Goal: Task Accomplishment & Management: Manage account settings

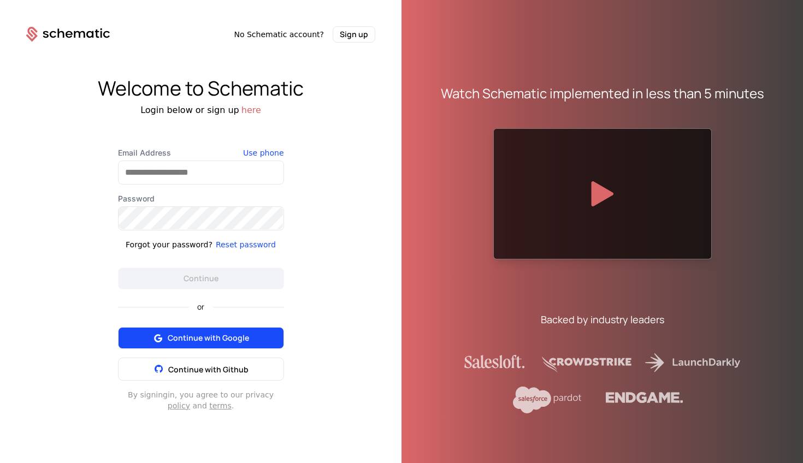
click at [219, 334] on span "Continue with Google" at bounding box center [208, 337] width 81 height 11
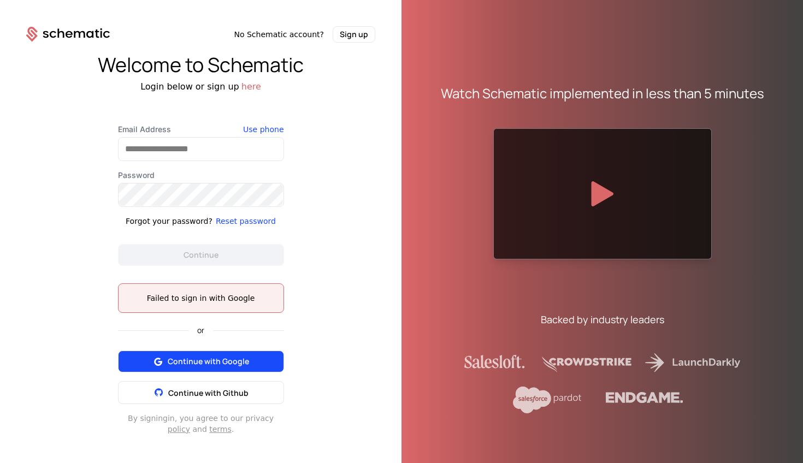
click at [237, 361] on span "Continue with Google" at bounding box center [208, 361] width 81 height 11
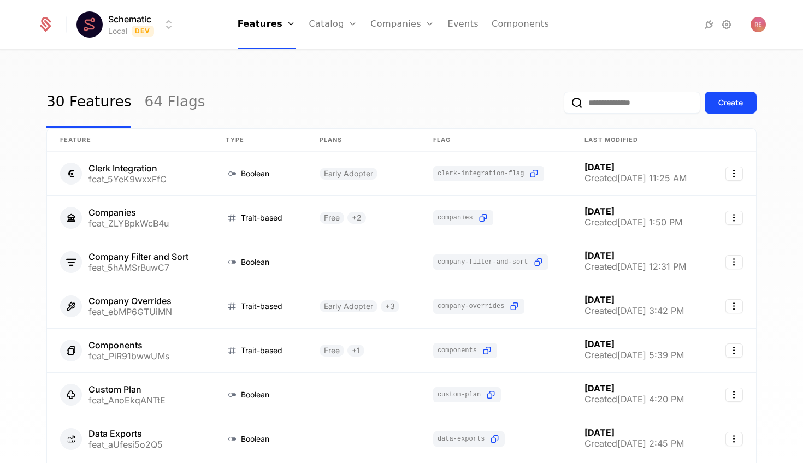
click at [461, 78] on div "30 Features 64 Flags Create" at bounding box center [401, 102] width 710 height 51
click at [320, 19] on link "Catalog" at bounding box center [333, 24] width 49 height 49
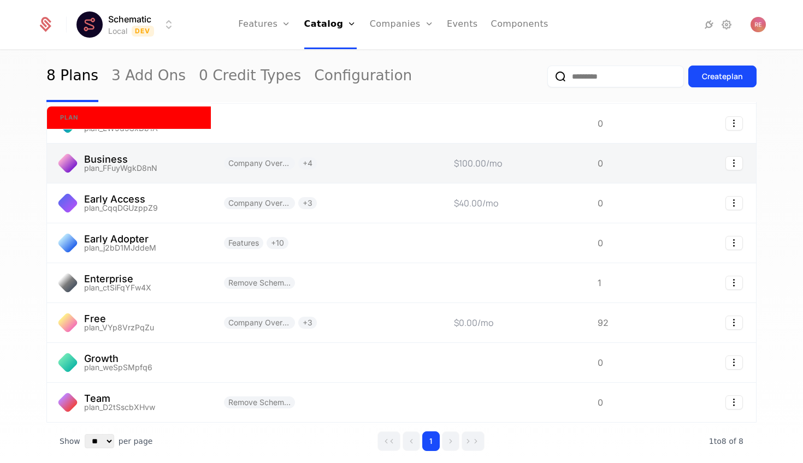
scroll to position [50, 0]
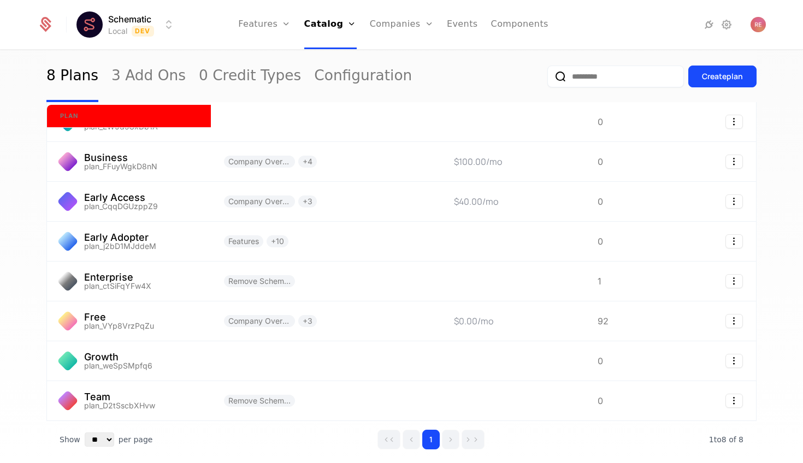
click at [31, 164] on div "8 Plans 3 Add Ons 0 Credit Types Configuration Create plan plan Features Prices…" at bounding box center [401, 260] width 803 height 419
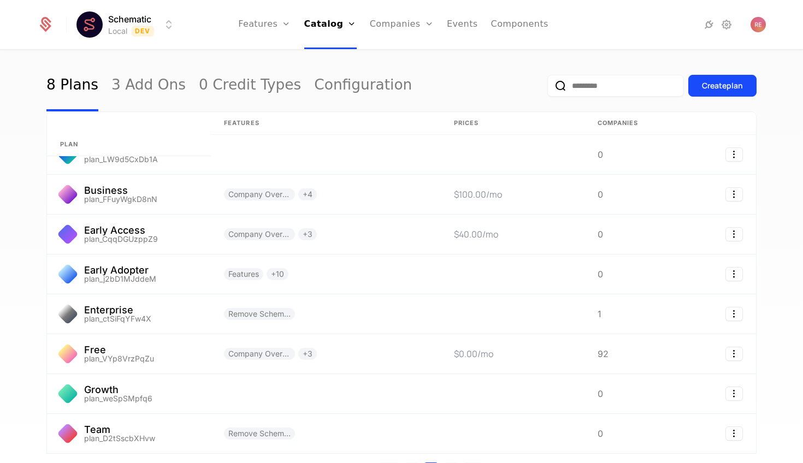
scroll to position [0, 0]
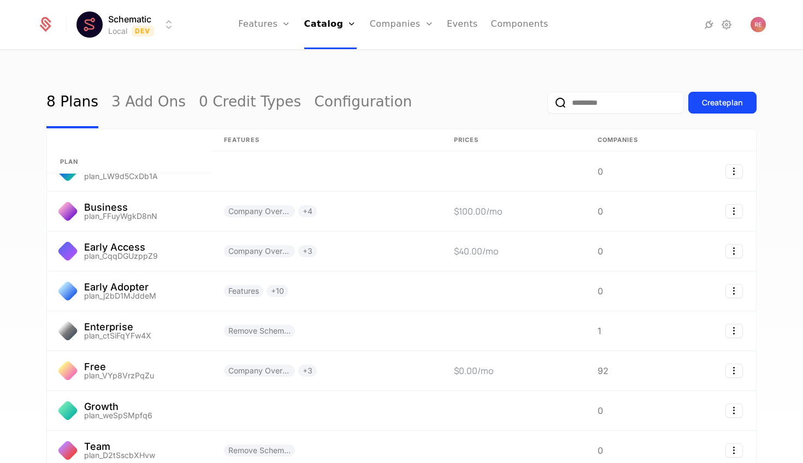
click at [21, 174] on div "8 Plans 3 Add Ons 0 Credit Types Configuration Create plan plan Features Prices…" at bounding box center [401, 260] width 803 height 419
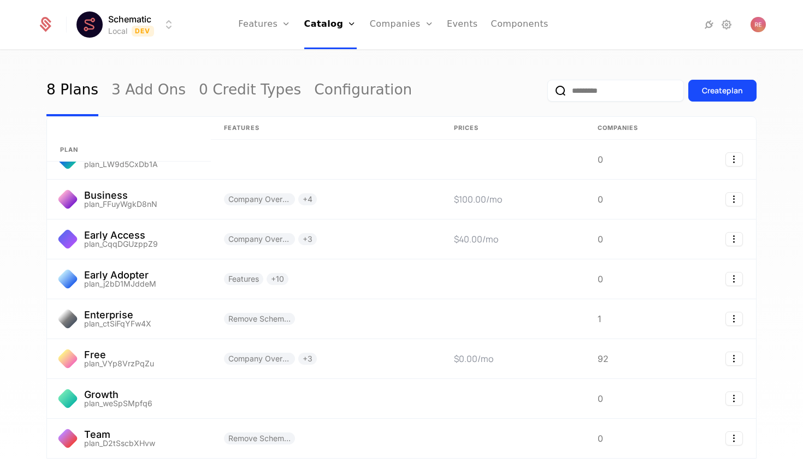
scroll to position [11, 0]
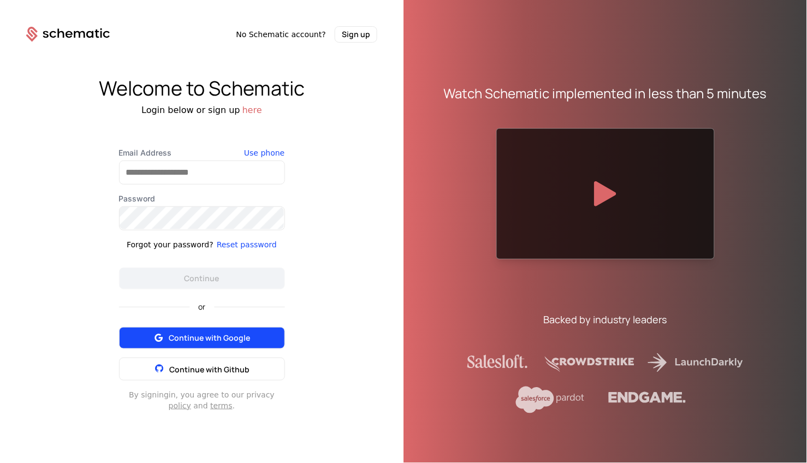
click at [200, 334] on span "Continue with Google" at bounding box center [209, 337] width 81 height 11
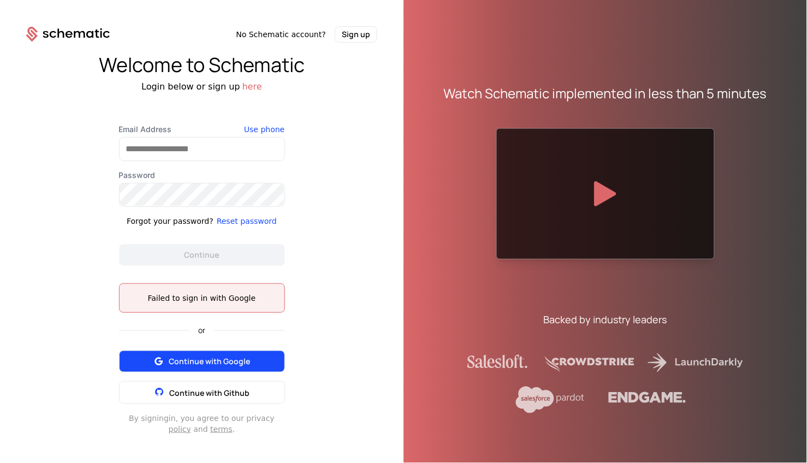
click at [175, 359] on span "Continue with Google" at bounding box center [209, 361] width 81 height 11
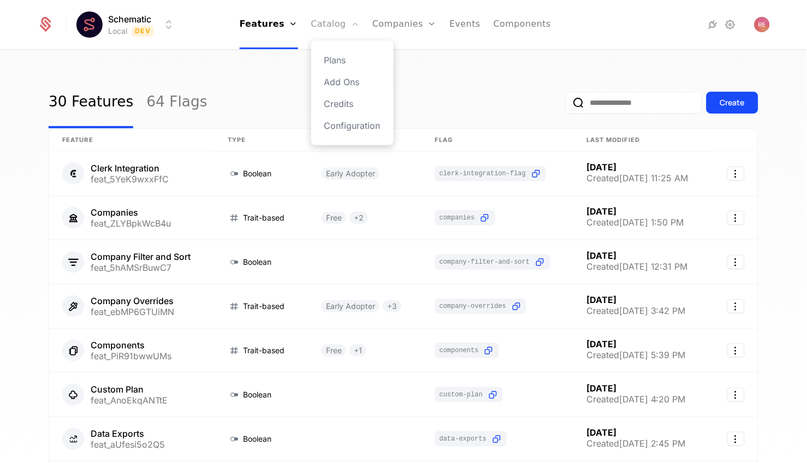
click at [341, 23] on link "Catalog" at bounding box center [335, 24] width 49 height 49
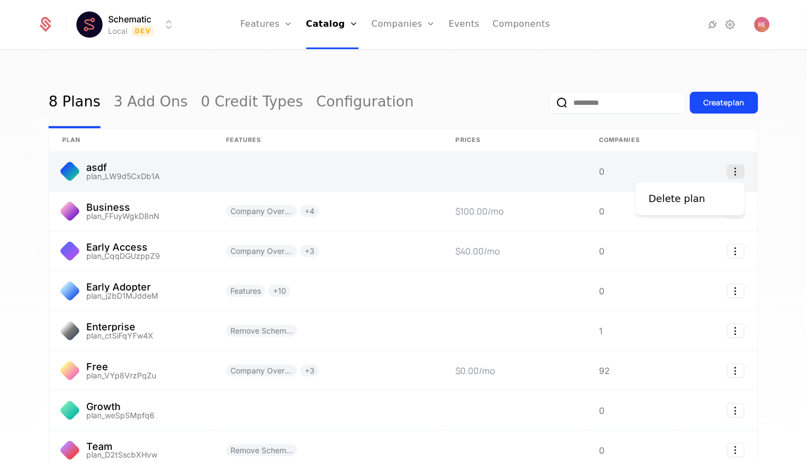
click at [743, 175] on icon "Select action" at bounding box center [735, 171] width 17 height 14
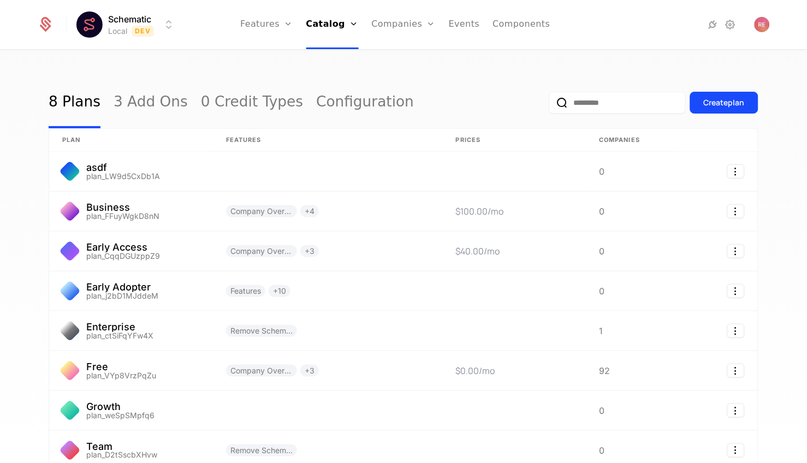
click at [461, 175] on html "Schematic Local Dev Features Features Flags Catalog Plans Add Ons Credits Confi…" at bounding box center [403, 231] width 807 height 463
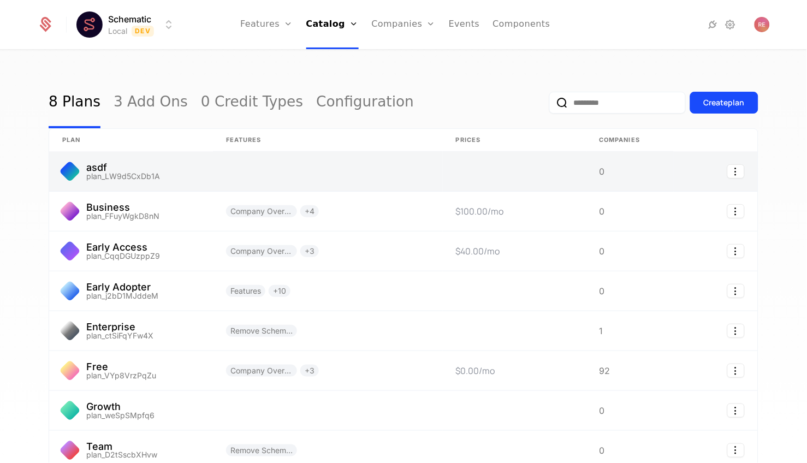
click at [415, 175] on link at bounding box center [328, 171] width 230 height 39
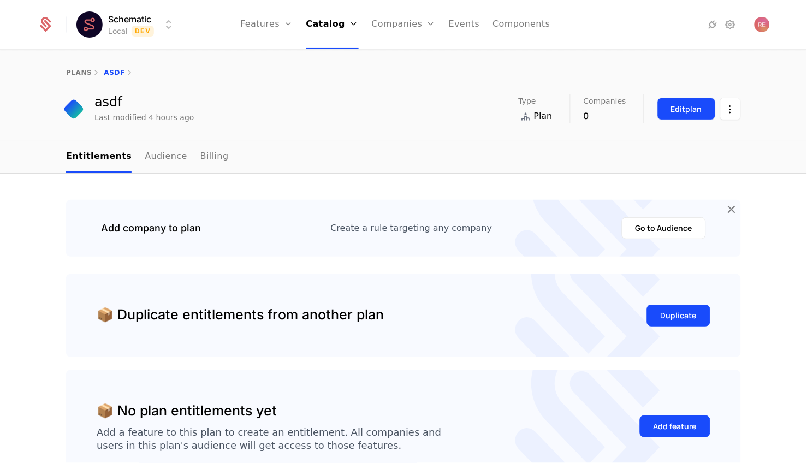
click at [685, 117] on button "Edit plan" at bounding box center [686, 109] width 58 height 22
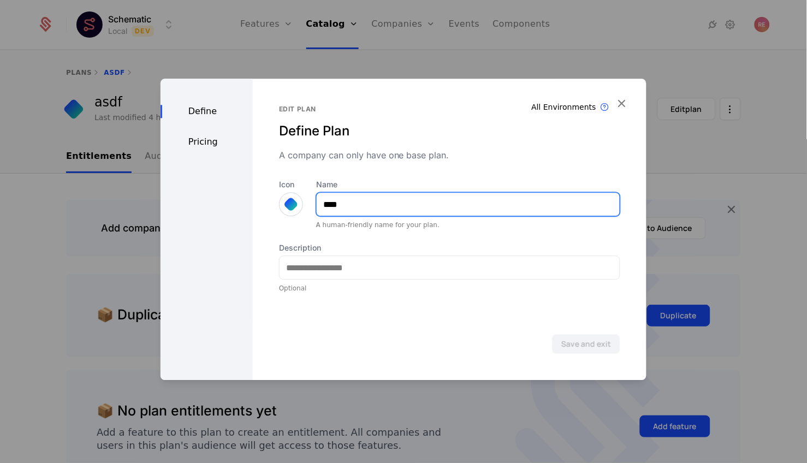
click at [355, 209] on input "****" at bounding box center [468, 204] width 303 height 23
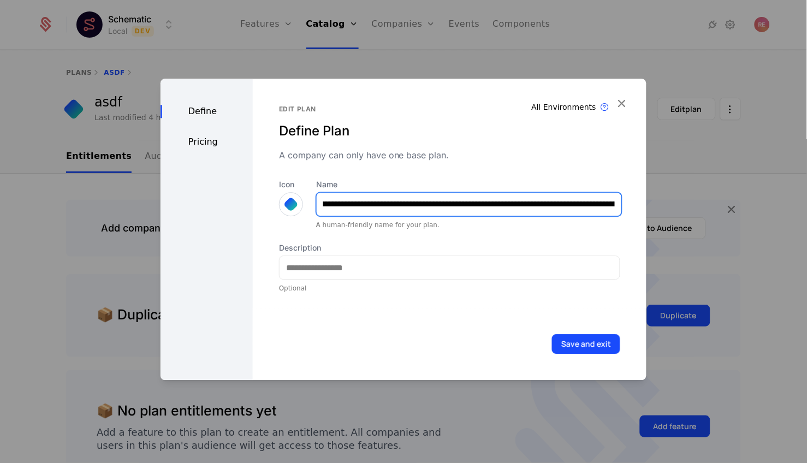
scroll to position [0, 236]
type input "**********"
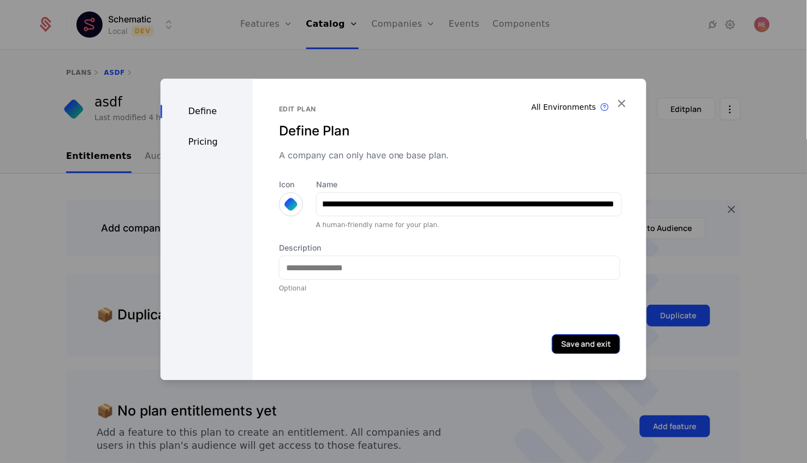
scroll to position [0, 0]
click at [564, 342] on button "Save and exit" at bounding box center [586, 344] width 68 height 20
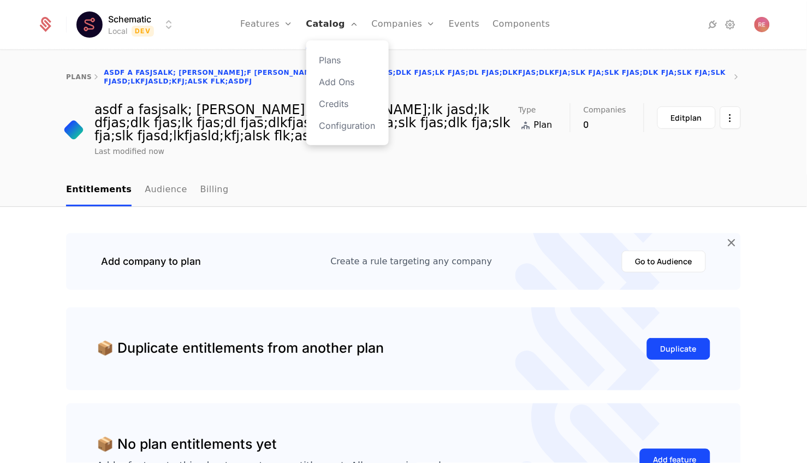
click at [338, 19] on link "Catalog" at bounding box center [332, 24] width 52 height 49
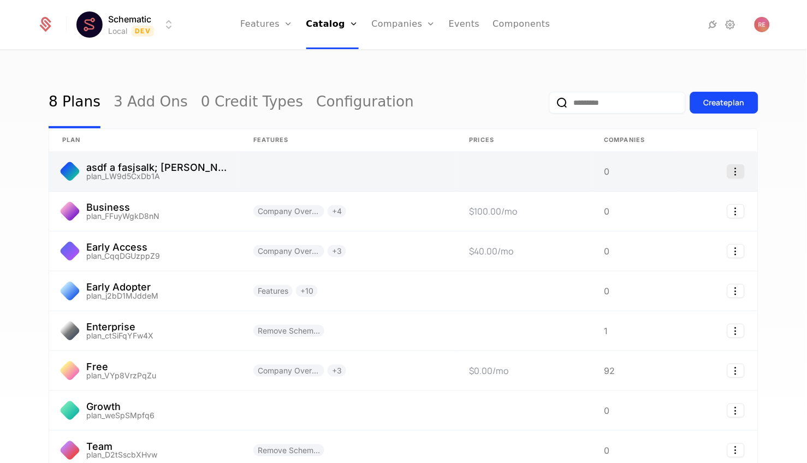
click at [735, 174] on icon "Select action" at bounding box center [735, 171] width 17 height 14
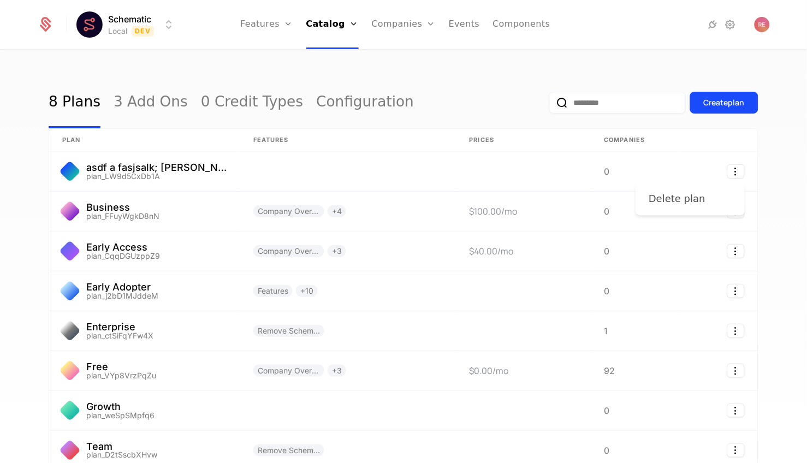
click at [691, 200] on div "Delete plan" at bounding box center [677, 199] width 57 height 15
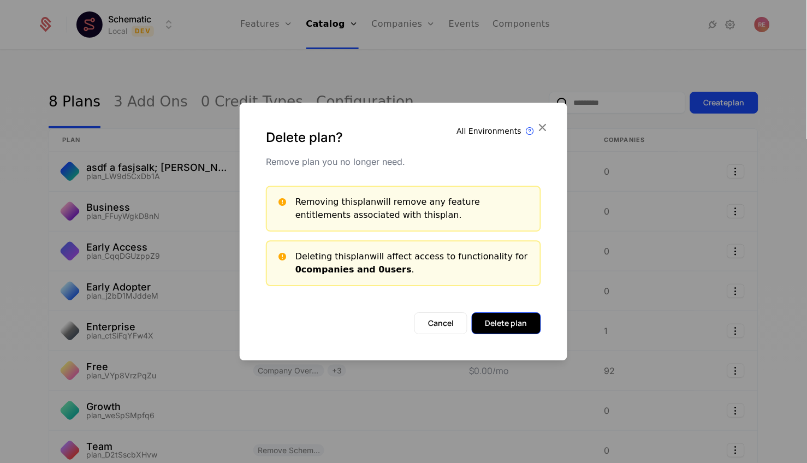
click at [488, 323] on button "Delete plan" at bounding box center [506, 323] width 69 height 22
